Goal: Task Accomplishment & Management: Manage account settings

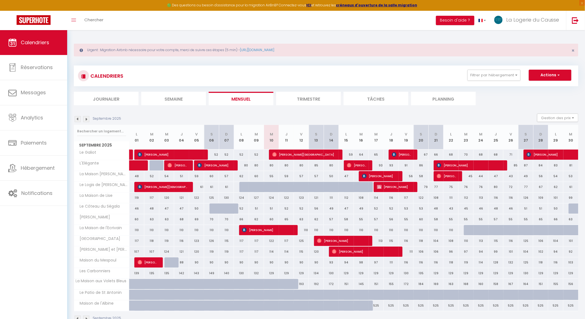
click at [85, 120] on img at bounding box center [86, 119] width 6 height 6
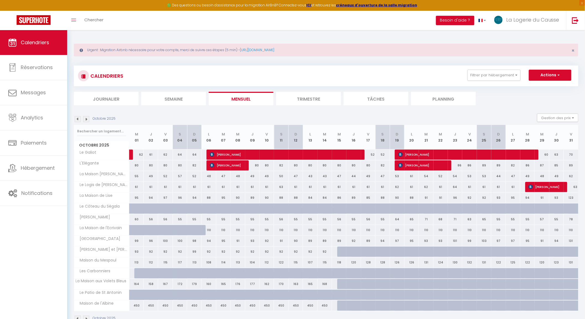
click at [470, 176] on div "53" at bounding box center [469, 176] width 14 height 10
type input "53"
type input "Ven 24 Octobre 2025"
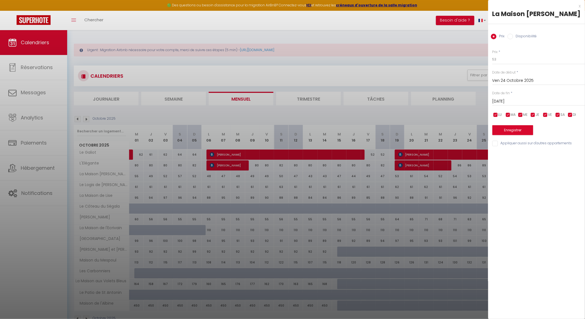
click at [529, 103] on input "[DATE]" at bounding box center [538, 101] width 93 height 7
click at [556, 177] on span "31" at bounding box center [557, 177] width 12 height 11
type input "Ven 31 Octobre 2025"
click at [526, 37] on label "Disponibilité" at bounding box center [525, 37] width 24 height 6
click at [513, 37] on input "Disponibilité" at bounding box center [511, 37] width 6 height 6
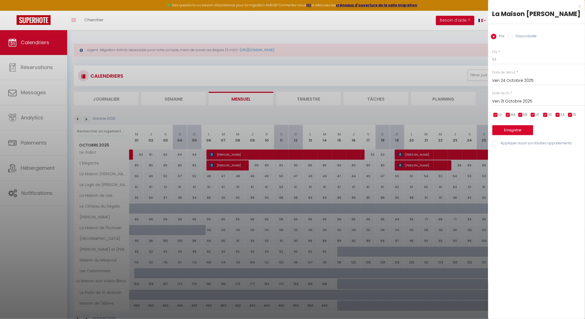
radio input "true"
radio input "false"
click at [511, 65] on div "Prix * 53 Statut * Disponible Indisponible Date de début * [DATE] < [DATE] > Di…" at bounding box center [536, 95] width 97 height 105
click at [509, 61] on select "Disponible Indisponible" at bounding box center [538, 59] width 93 height 11
select select "0"
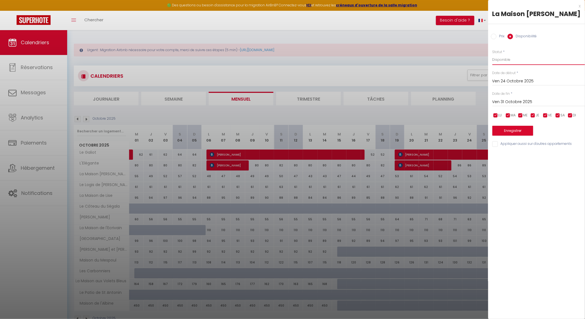
click at [492, 54] on select "Disponible Indisponible" at bounding box center [538, 59] width 93 height 11
click at [526, 135] on button "Enregistrer" at bounding box center [512, 131] width 41 height 10
